Goal: Register for event/course

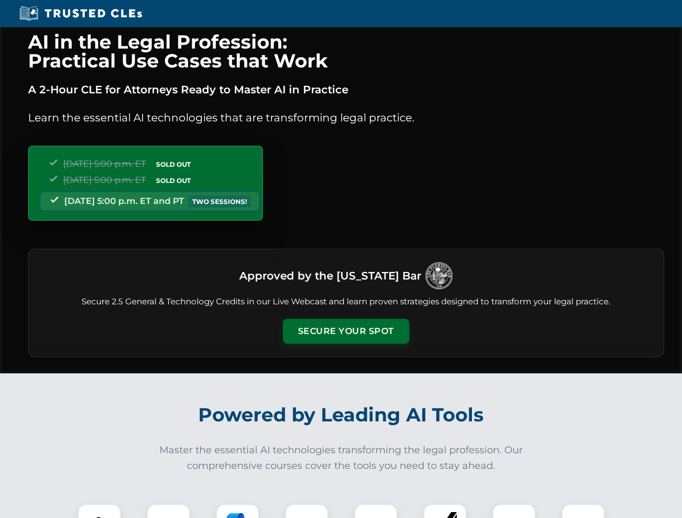
click at [346, 331] on button "Secure Your Spot" at bounding box center [346, 331] width 126 height 25
click at [99, 511] on img at bounding box center [99, 525] width 31 height 31
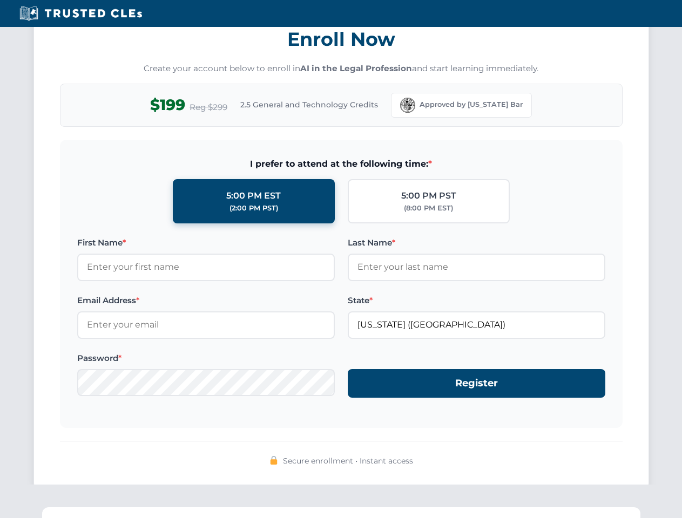
scroll to position [1060, 0]
